Goal: Check status

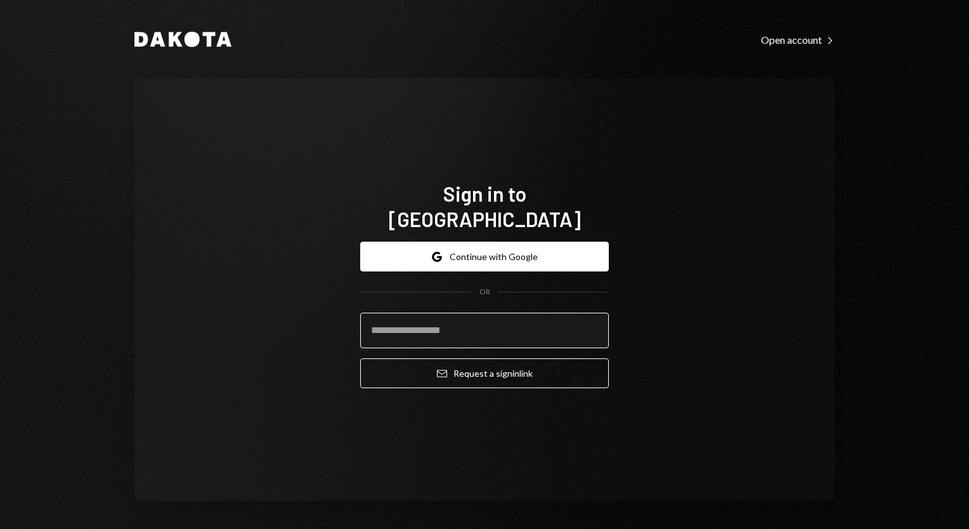
click at [452, 323] on input "email" at bounding box center [484, 331] width 249 height 36
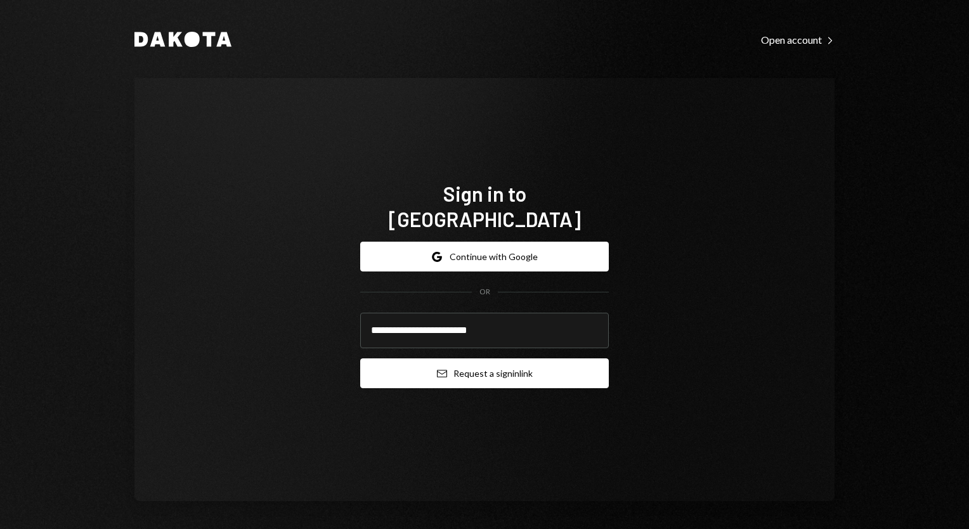
type input "**********"
click at [450, 358] on button "Email Request a sign in link" at bounding box center [484, 373] width 249 height 30
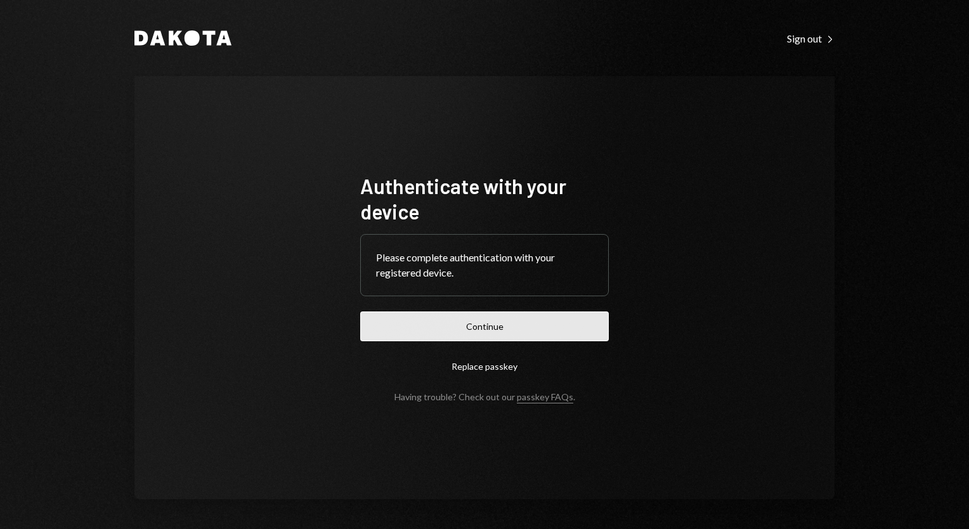
click at [446, 327] on button "Continue" at bounding box center [484, 326] width 249 height 30
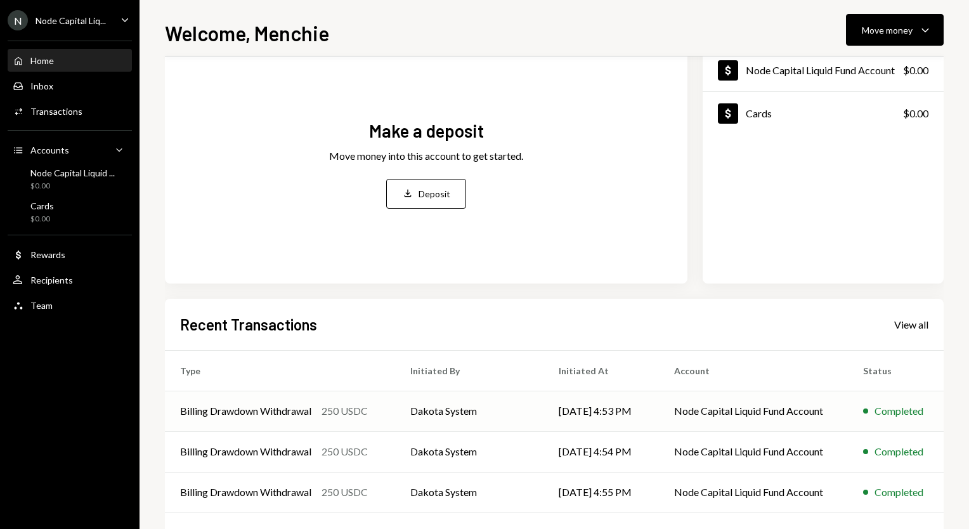
scroll to position [175, 0]
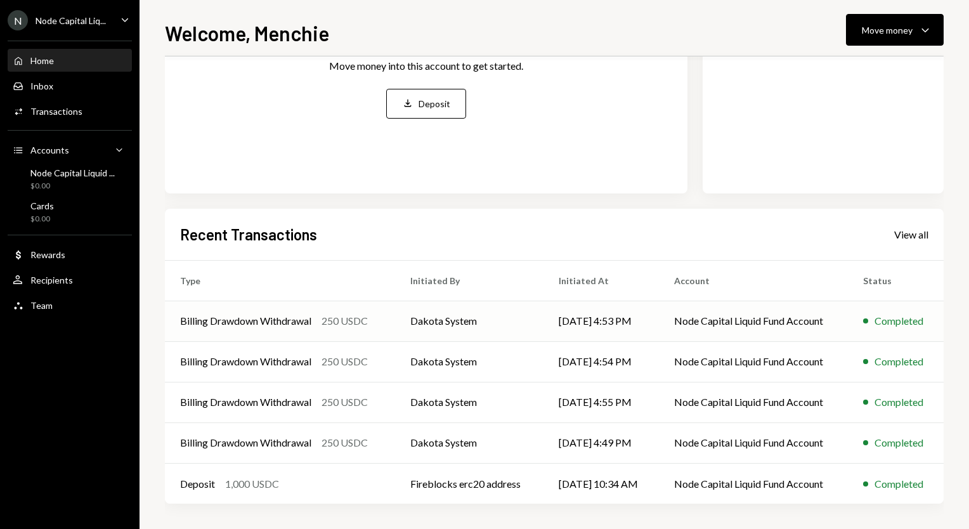
click at [544, 324] on td "[DATE] 4:53 PM" at bounding box center [601, 321] width 115 height 41
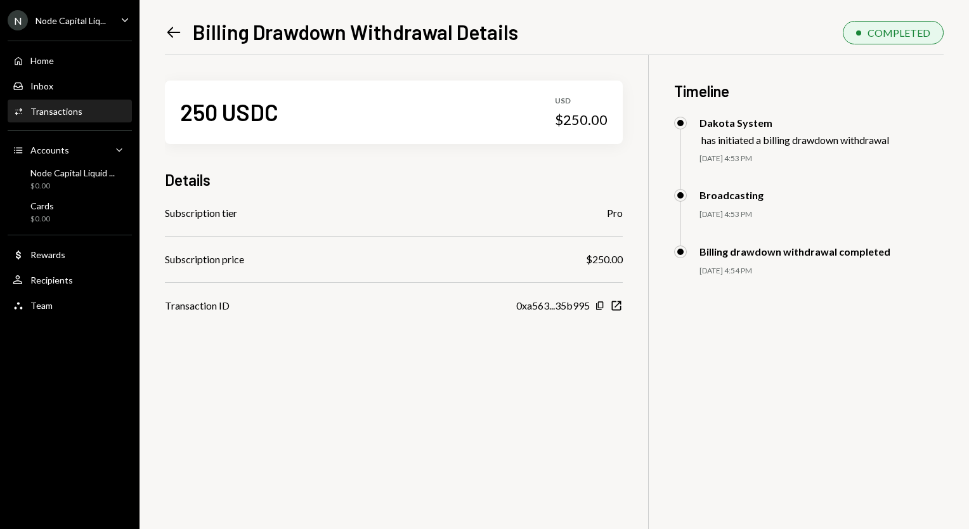
click at [571, 304] on div "0xa563...35b995" at bounding box center [553, 305] width 74 height 15
click at [598, 303] on icon "button" at bounding box center [599, 305] width 7 height 8
click at [177, 32] on icon at bounding box center [173, 32] width 13 height 11
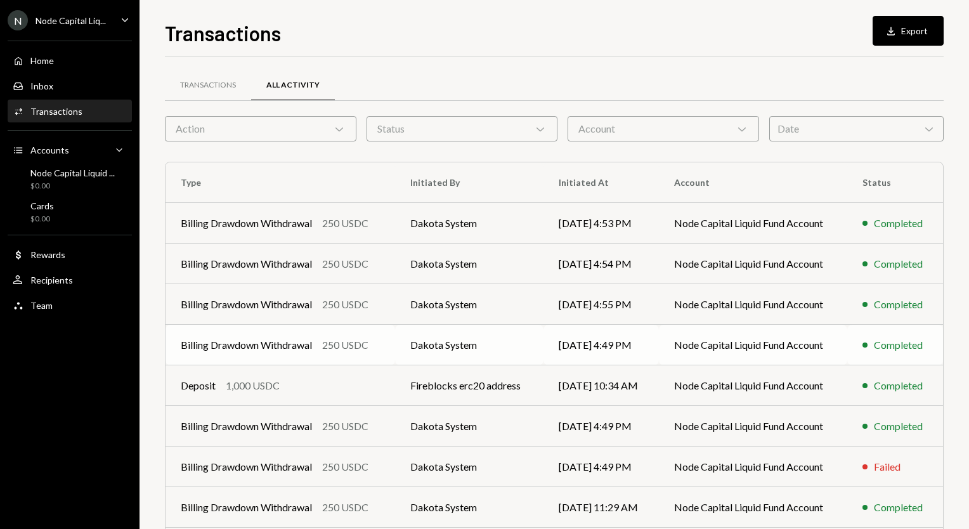
click at [398, 339] on td "Dakota System" at bounding box center [469, 345] width 148 height 41
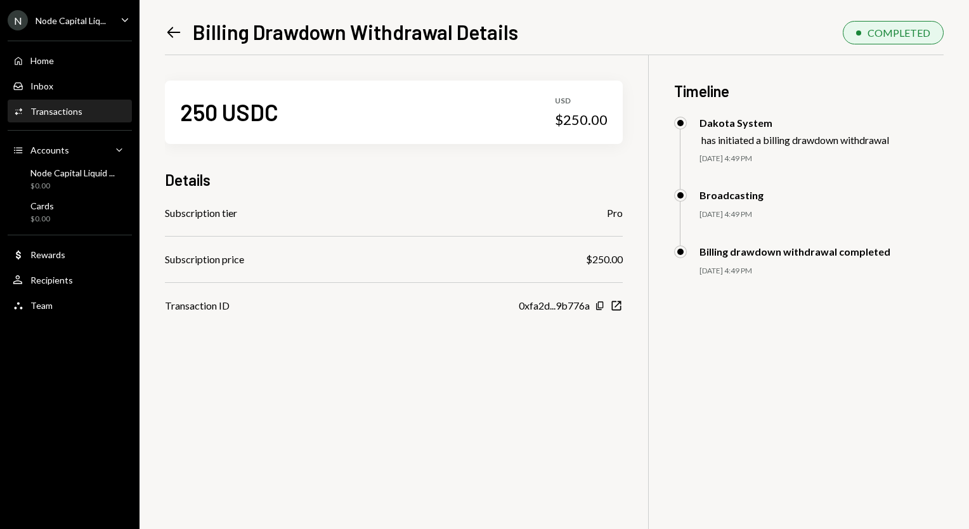
click at [609, 306] on div "Copy New Window" at bounding box center [609, 305] width 28 height 13
click at [596, 308] on icon "button" at bounding box center [599, 305] width 7 height 8
